Goal: Information Seeking & Learning: Compare options

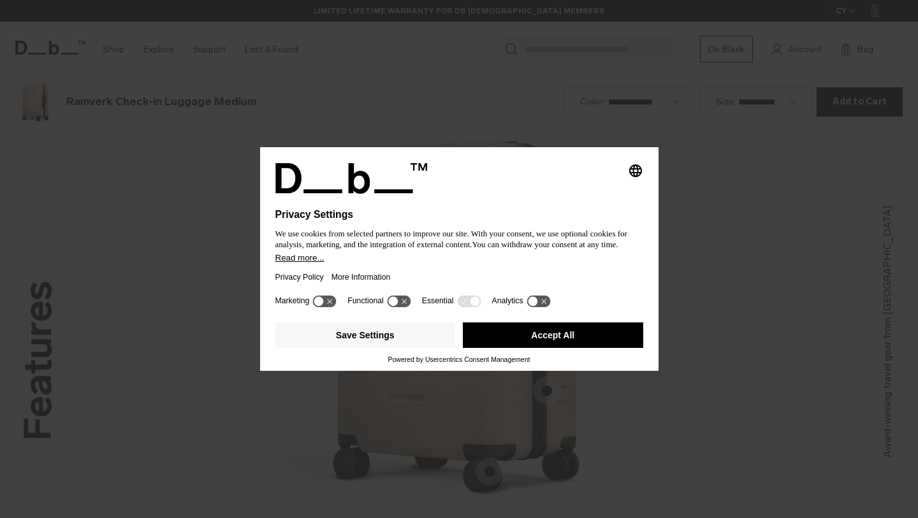
scroll to position [1555, 0]
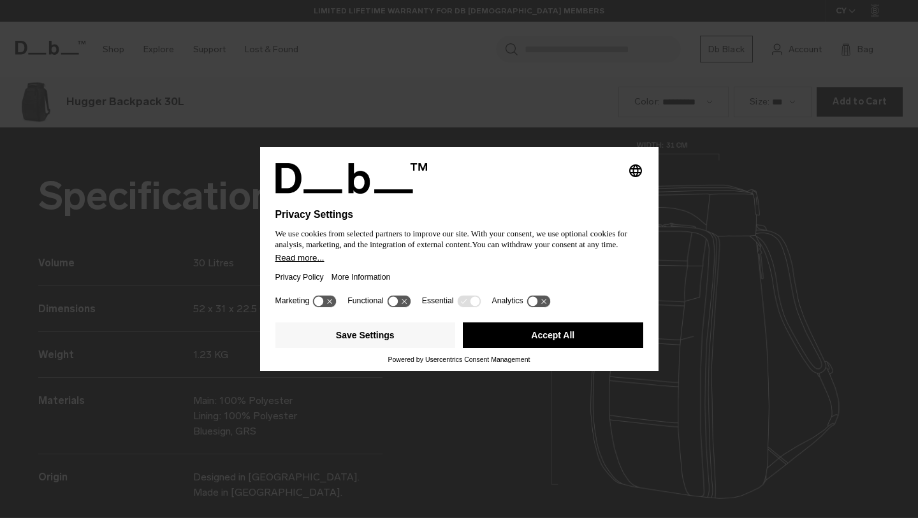
scroll to position [1555, 0]
